Goal: Task Accomplishment & Management: Manage account settings

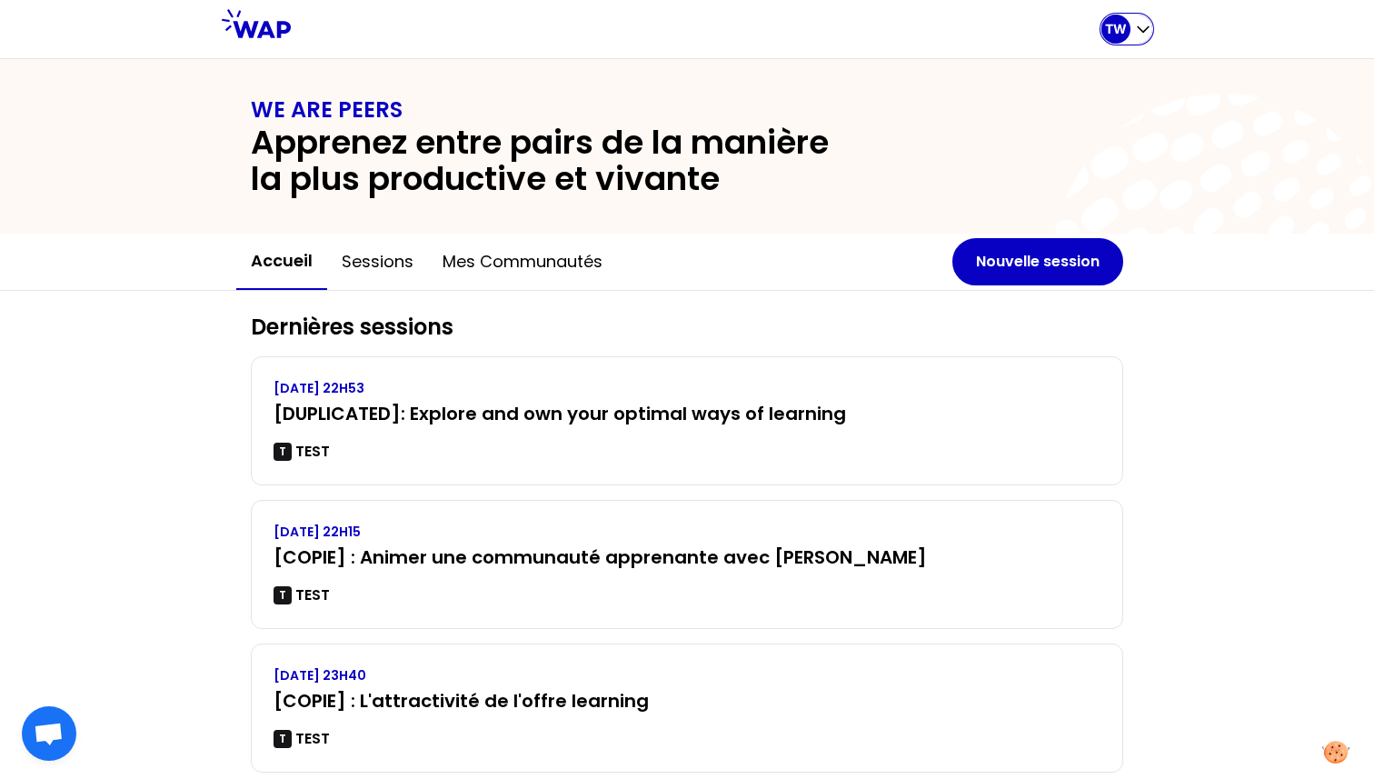
click at [1149, 27] on icon "button" at bounding box center [1143, 29] width 11 height 5
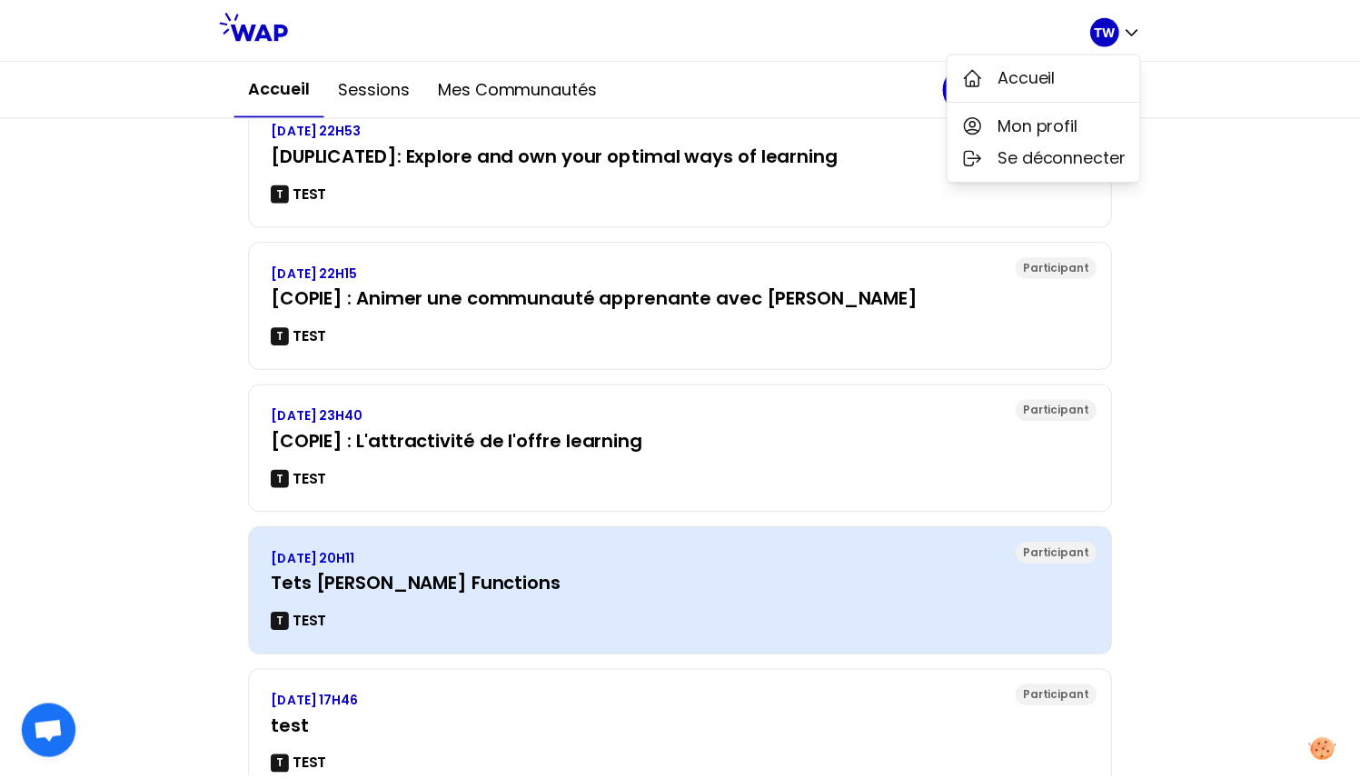
scroll to position [266, 0]
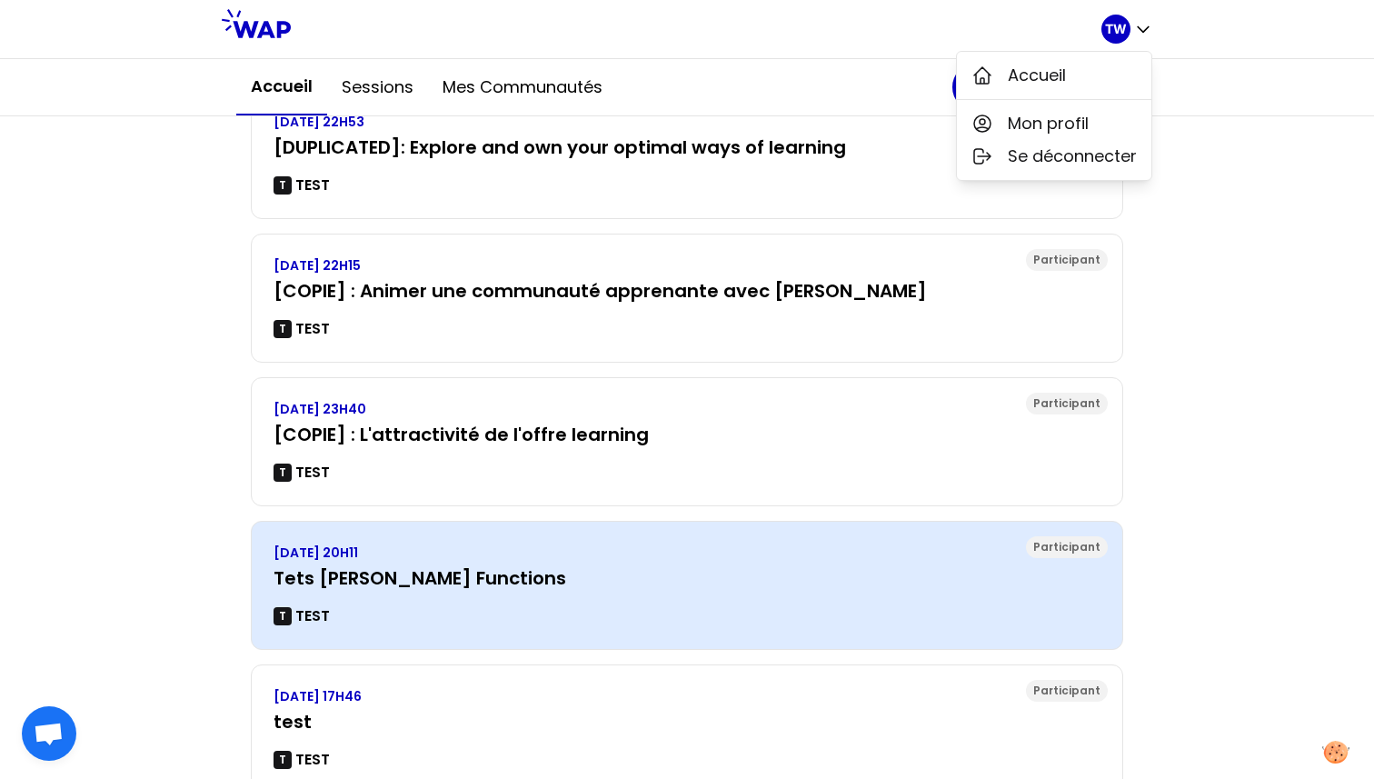
click at [525, 600] on div "SAMEDI 10 FÉVRIER 2024, 20H11 Tets Gaëtan CLoud Functions T TEST" at bounding box center [687, 585] width 827 height 84
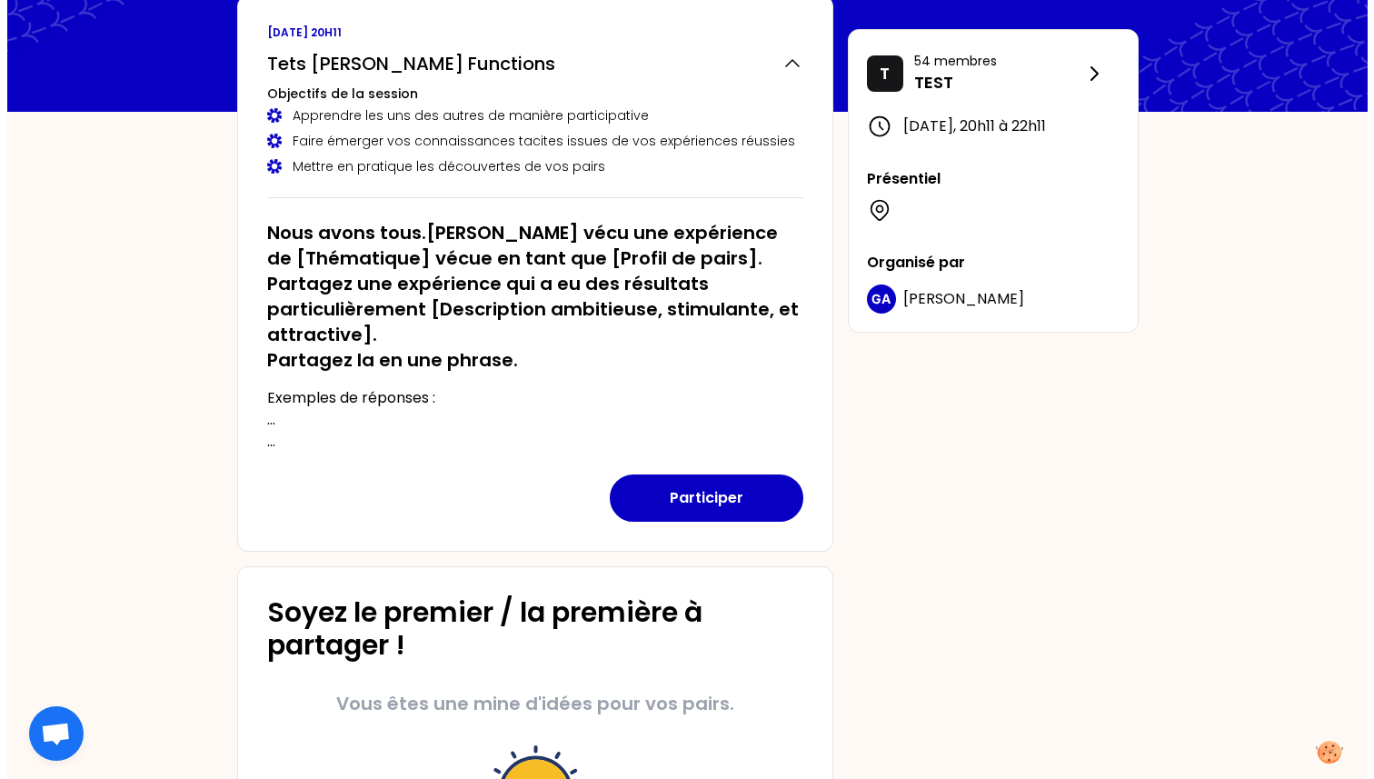
scroll to position [0, 0]
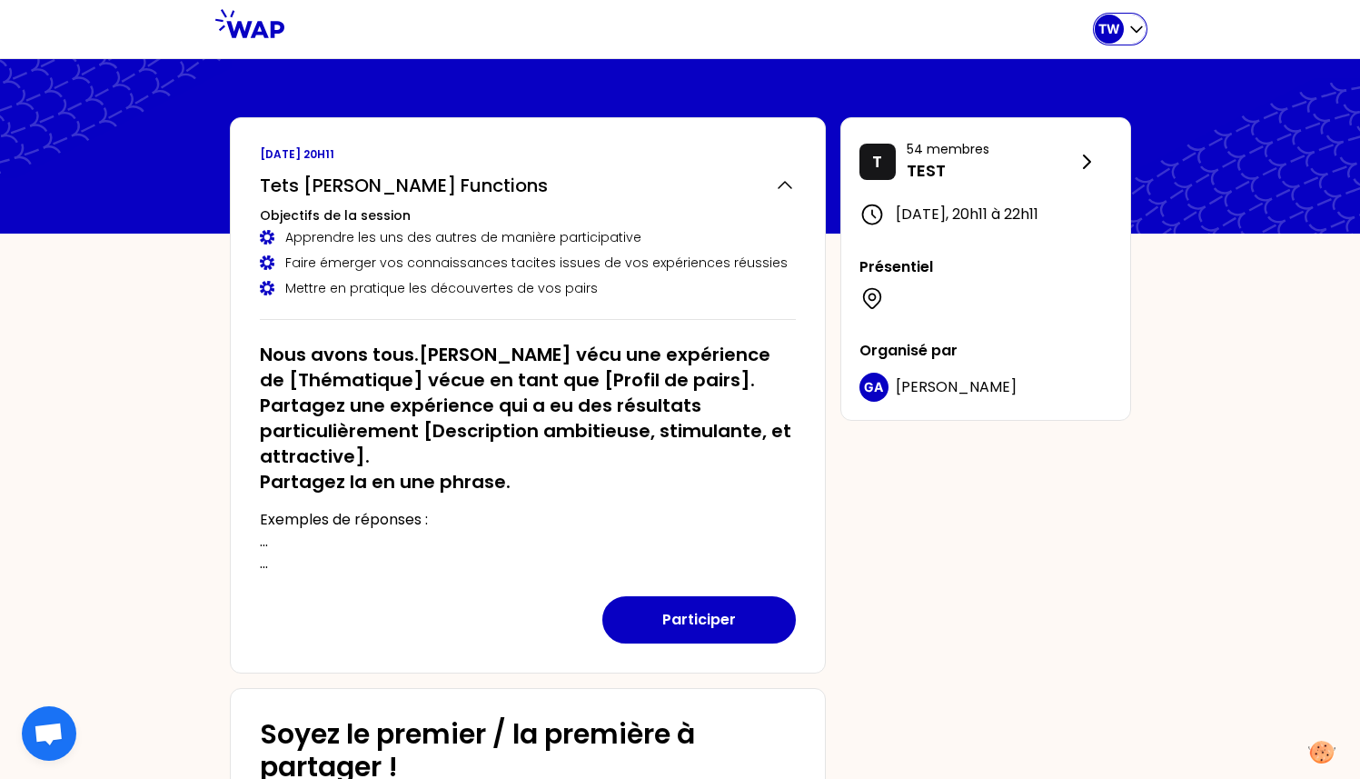
click at [1133, 20] on icon "button" at bounding box center [1137, 29] width 18 height 18
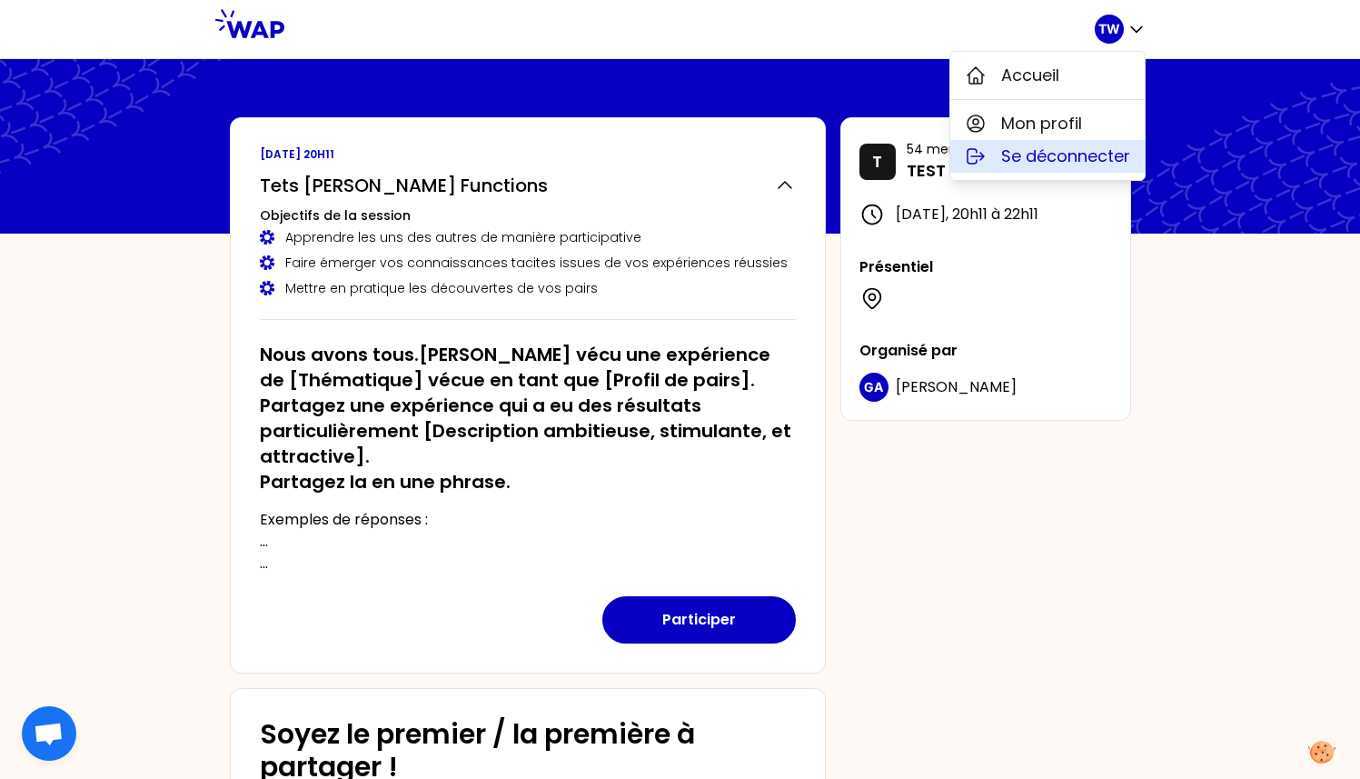
click at [1036, 149] on span "Se déconnecter" at bounding box center [1065, 156] width 129 height 25
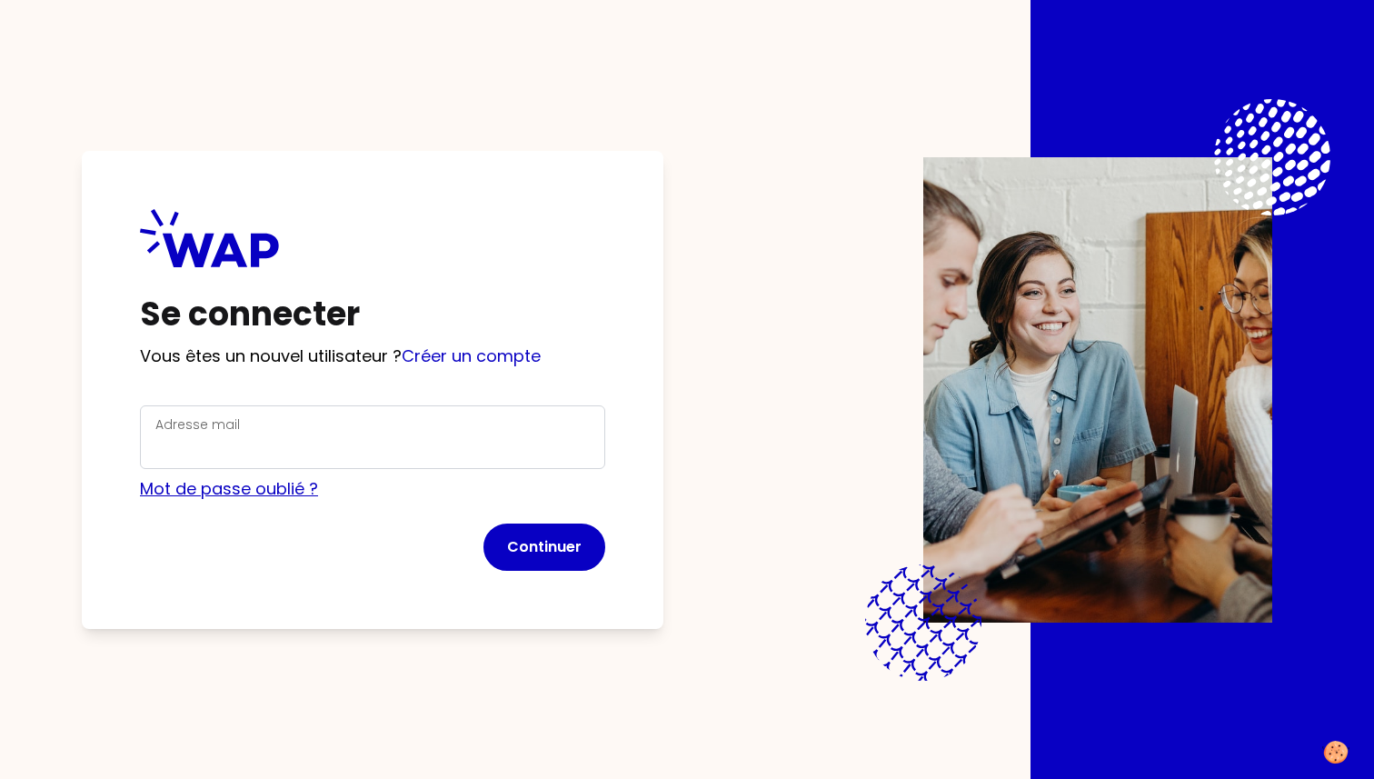
click at [213, 493] on link "Mot de passe oublié ?" at bounding box center [229, 488] width 178 height 23
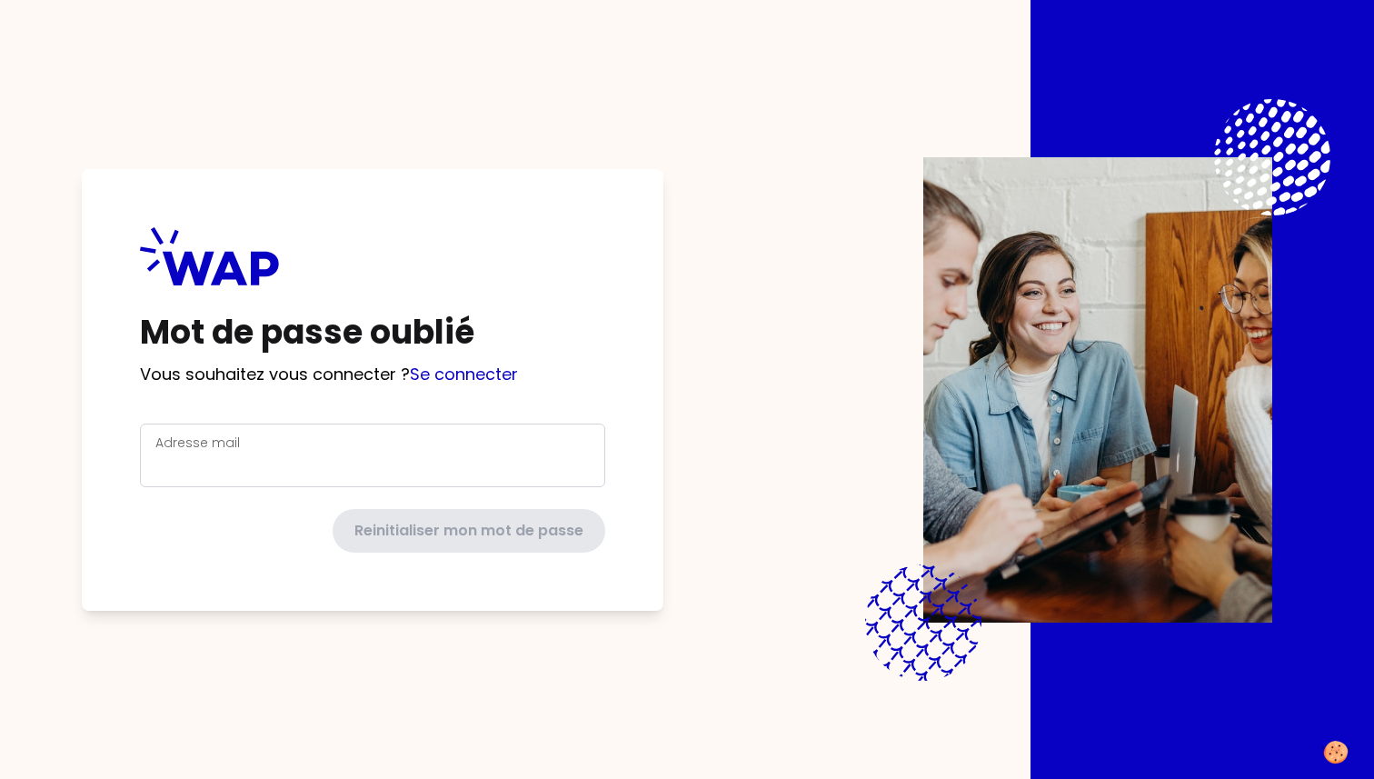
click at [254, 436] on div "Adresse mail" at bounding box center [372, 455] width 434 height 47
click at [238, 466] on input "Adresse mail" at bounding box center [372, 465] width 434 height 25
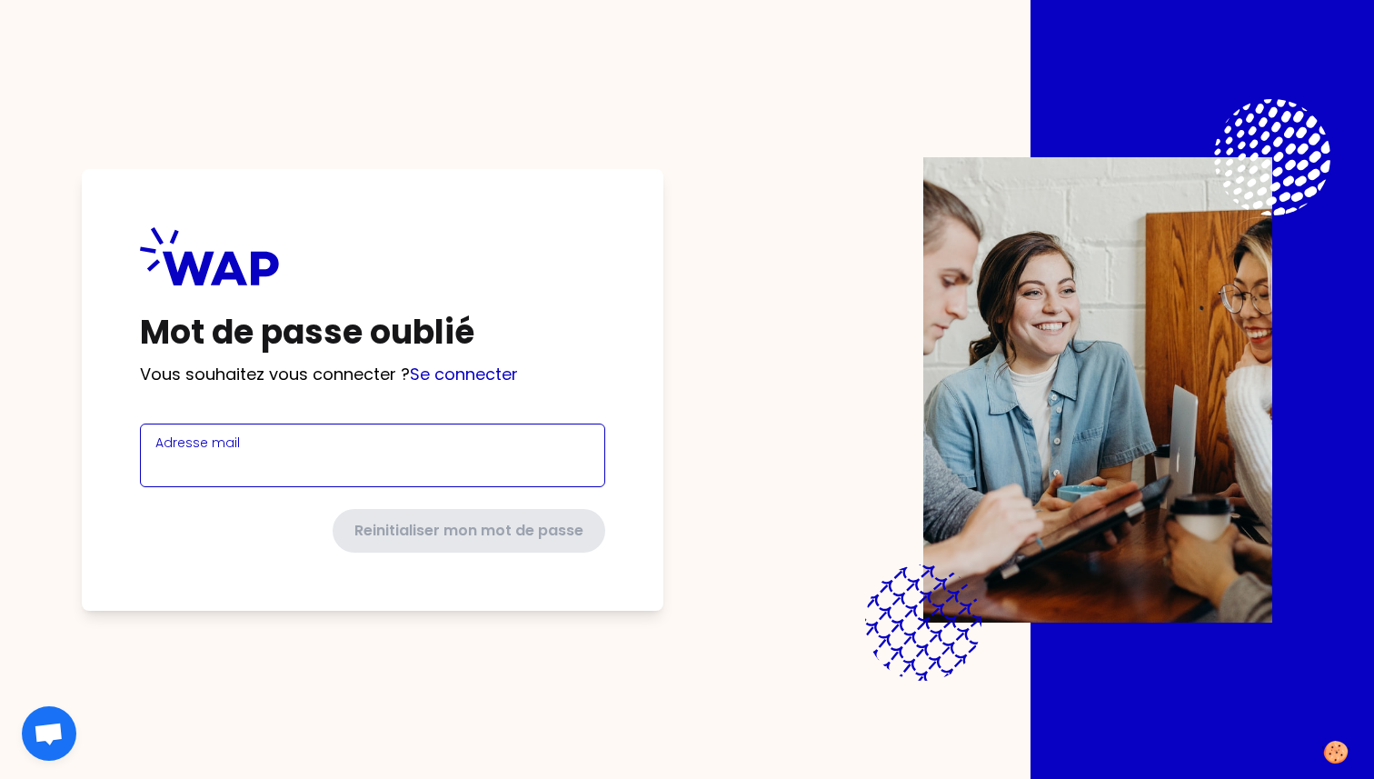
click at [238, 465] on input "Adresse mail" at bounding box center [372, 465] width 434 height 25
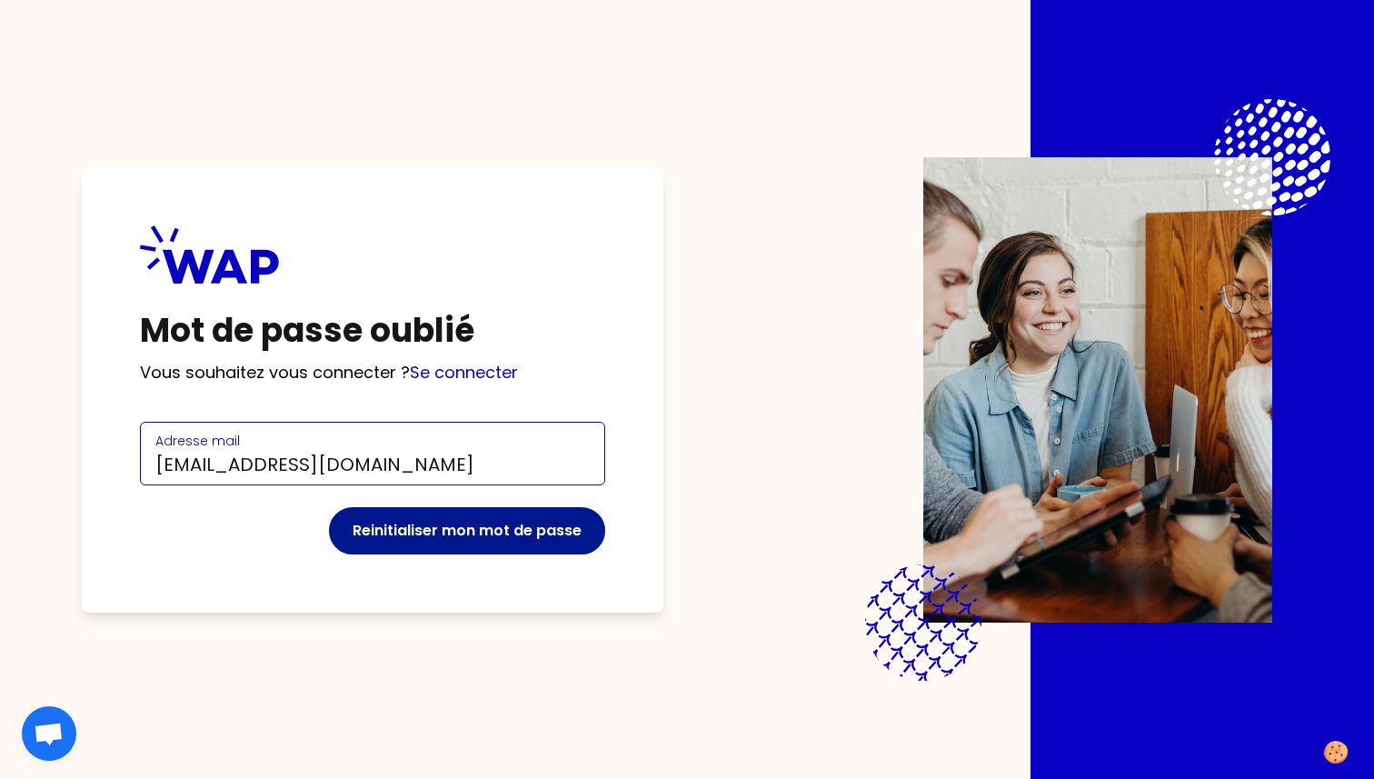
type input "t.wagner66250@gmail.com"
click at [426, 537] on button "Reinitialiser mon mot de passe" at bounding box center [467, 530] width 276 height 47
